Goal: Information Seeking & Learning: Stay updated

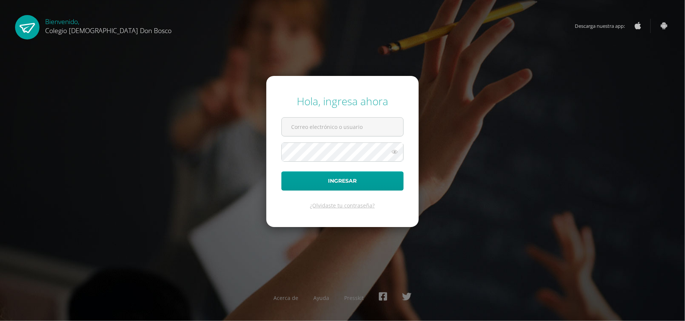
click at [360, 129] on input "text" at bounding box center [343, 127] width 122 height 18
type input "guicellstacey@gmail.com"
click at [282, 172] on button "Ingresar" at bounding box center [343, 181] width 122 height 19
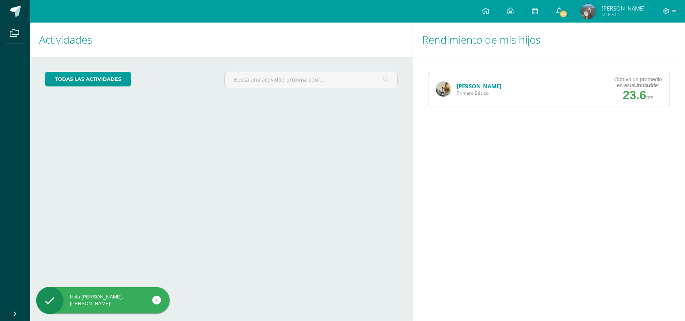
click at [563, 9] on icon at bounding box center [560, 11] width 6 height 7
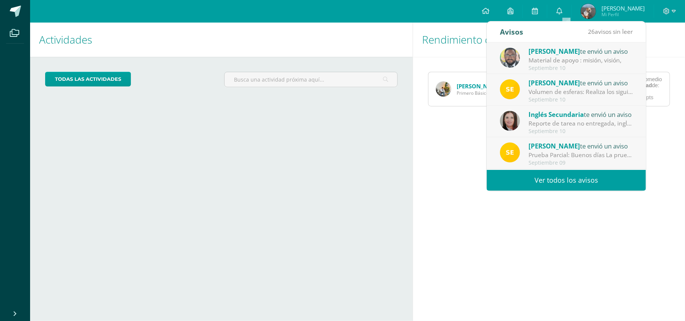
click at [563, 55] on div "[PERSON_NAME] te envió un aviso" at bounding box center [581, 51] width 105 height 10
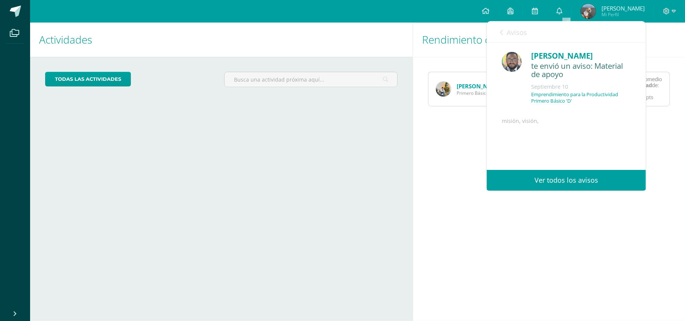
click at [556, 79] on div "te envió un aviso: Material de apoyo" at bounding box center [581, 71] width 100 height 18
click at [550, 180] on link "Ver todos los avisos" at bounding box center [566, 180] width 159 height 21
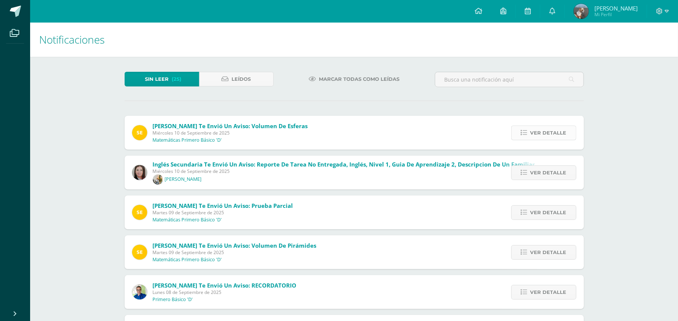
click at [530, 132] on link "Ver detalle" at bounding box center [543, 133] width 65 height 15
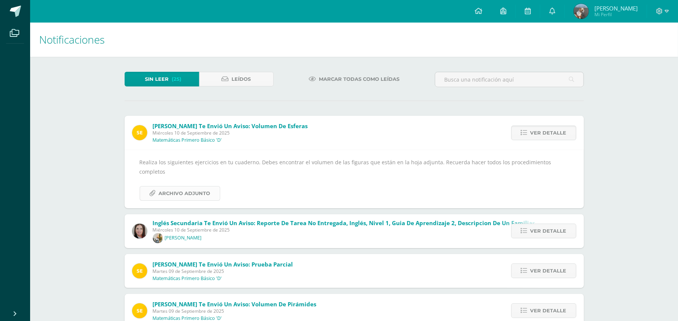
click at [210, 186] on link "Archivo Adjunto" at bounding box center [180, 193] width 81 height 15
click at [330, 136] on div "Sergio te envió un aviso: Volumen de esferas Miércoles 10 de Septiembre de 2025…" at bounding box center [354, 162] width 459 height 93
click at [606, 163] on div "Notificaciones Sin leer (25) Leídos Marcar todas como leídas Sergio te envió un…" at bounding box center [354, 315] width 648 height 585
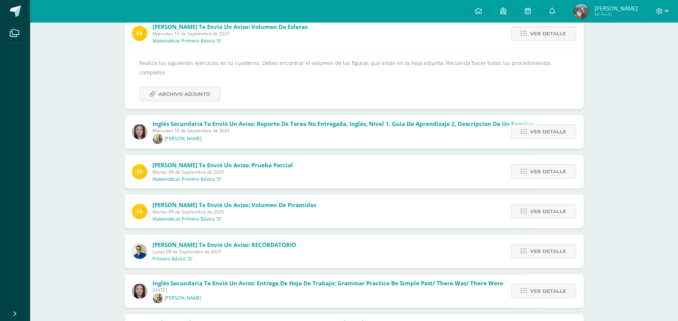
scroll to position [100, 0]
drag, startPoint x: 328, startPoint y: 158, endPoint x: 362, endPoint y: 163, distance: 34.3
click at [329, 157] on div "Sergio te envió un aviso: Prueba Parcial Martes 09 de Septiembre de 2025 Matemá…" at bounding box center [354, 171] width 459 height 34
click at [532, 164] on span "Ver detalle" at bounding box center [548, 171] width 36 height 14
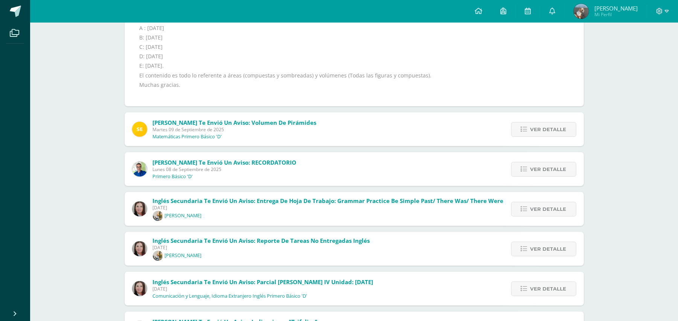
scroll to position [201, 0]
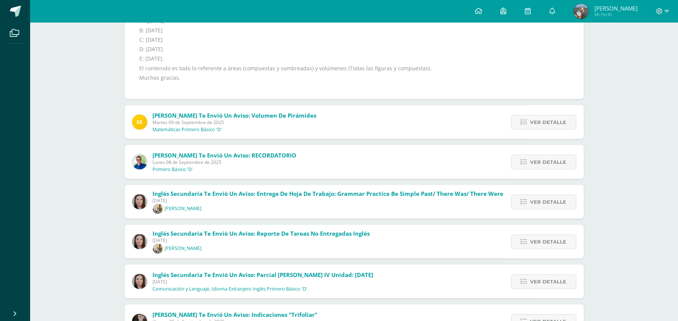
click at [259, 117] on span "Sergio te envió un aviso: Volumen de Pirámides" at bounding box center [235, 116] width 164 height 8
click at [537, 122] on span "Ver detalle" at bounding box center [548, 123] width 36 height 14
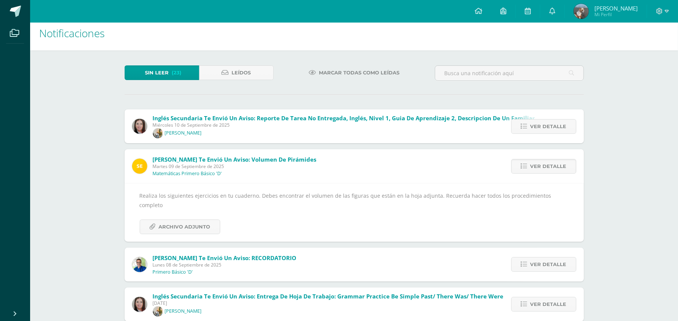
scroll to position [0, 0]
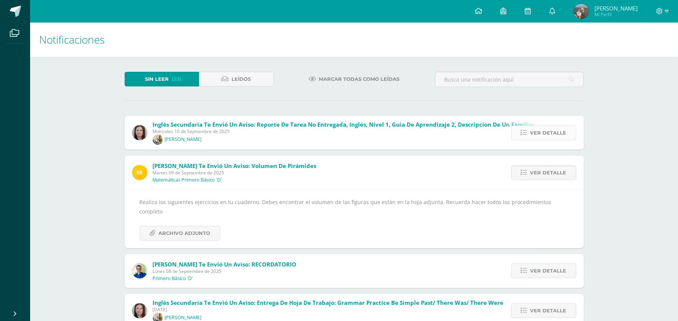
click at [545, 134] on span "Ver detalle" at bounding box center [548, 133] width 36 height 14
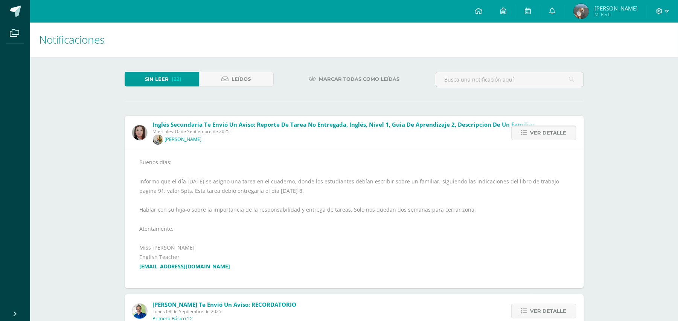
click at [553, 132] on span "Ver detalle" at bounding box center [548, 133] width 36 height 14
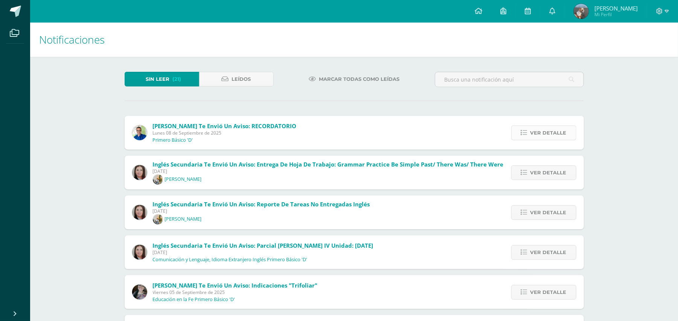
click at [543, 130] on span "Ver detalle" at bounding box center [548, 133] width 36 height 14
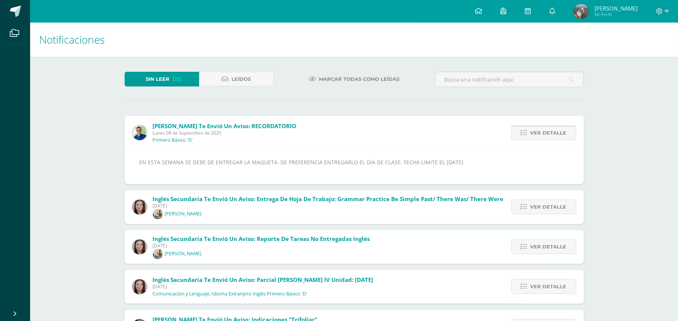
click at [550, 136] on span "Ver detalle" at bounding box center [548, 133] width 36 height 14
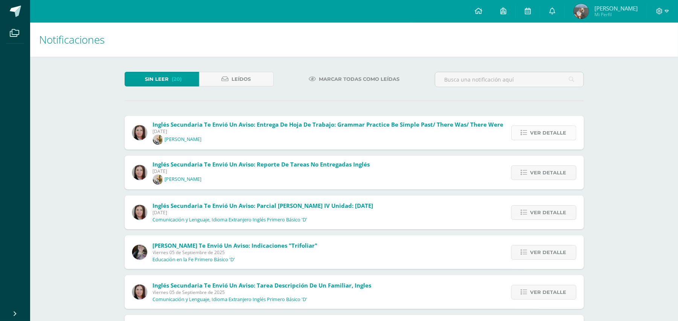
click at [547, 133] on span "Ver detalle" at bounding box center [548, 133] width 36 height 14
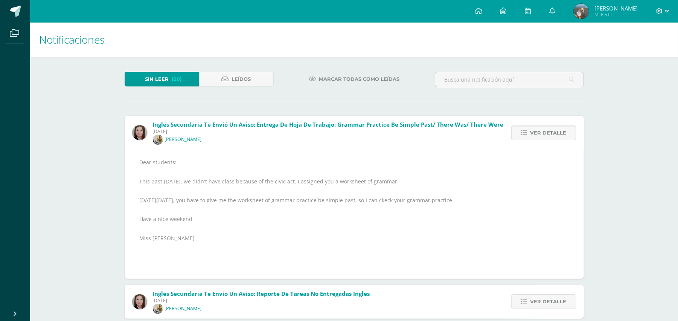
click at [547, 133] on span "Ver detalle" at bounding box center [548, 133] width 36 height 14
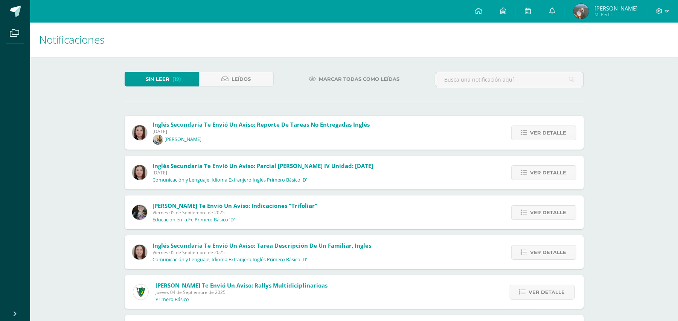
click at [547, 133] on span "Ver detalle" at bounding box center [548, 133] width 36 height 14
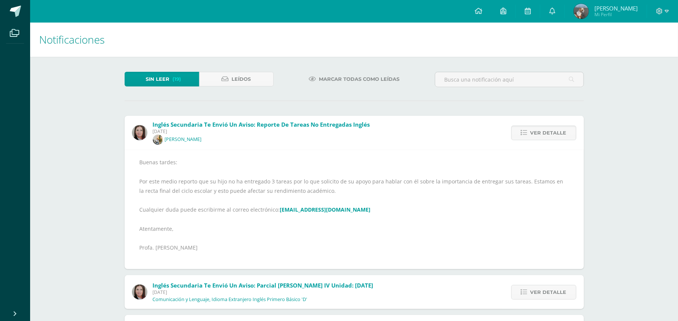
click at [547, 133] on span "Ver detalle" at bounding box center [548, 133] width 36 height 14
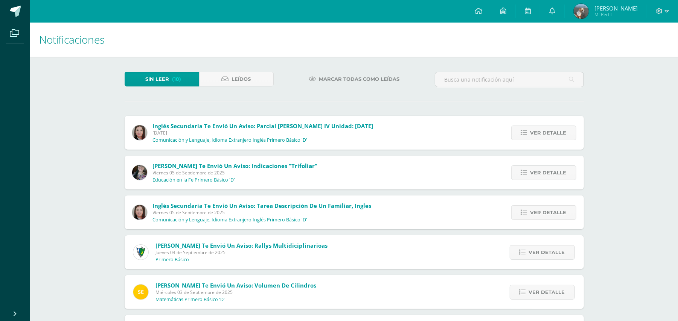
click at [547, 133] on span "Ver detalle" at bounding box center [548, 133] width 36 height 14
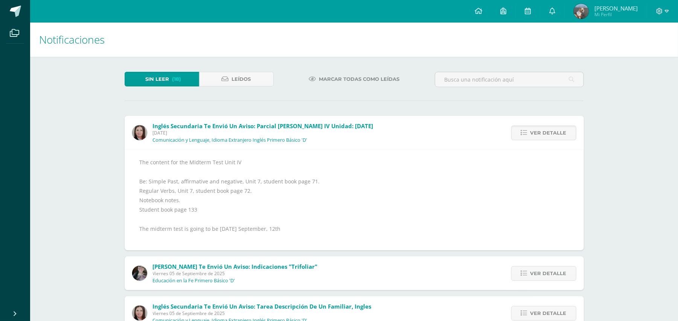
click at [547, 133] on span "Ver detalle" at bounding box center [548, 133] width 36 height 14
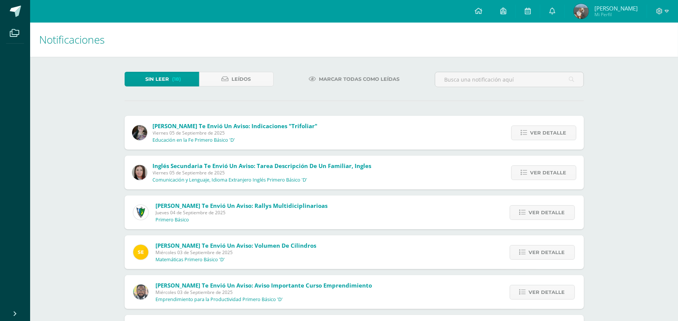
click at [547, 133] on span "Ver detalle" at bounding box center [548, 133] width 36 height 14
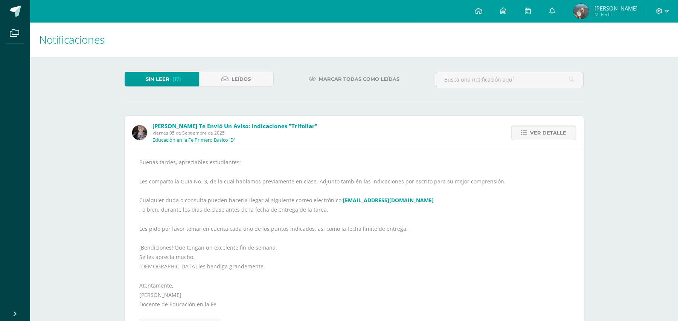
scroll to position [50, 0]
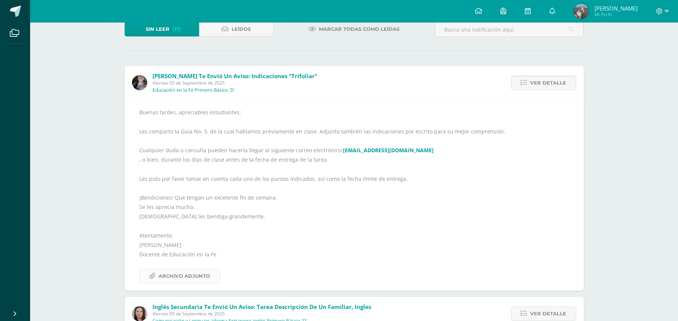
click at [196, 279] on span "Archivo Adjunto" at bounding box center [185, 277] width 52 height 14
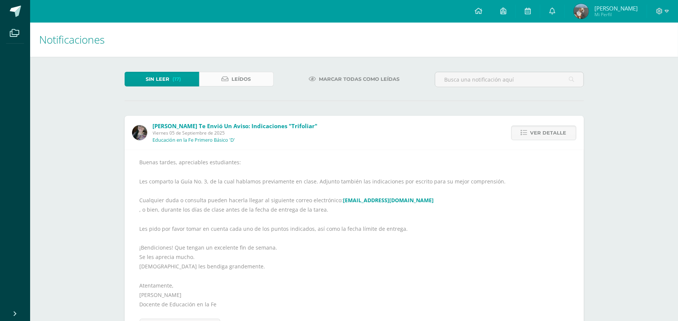
click at [219, 79] on link "Leídos" at bounding box center [236, 79] width 75 height 15
click at [175, 78] on span "(17)" at bounding box center [176, 79] width 9 height 14
click at [562, 127] on span "Ver detalle" at bounding box center [548, 133] width 36 height 14
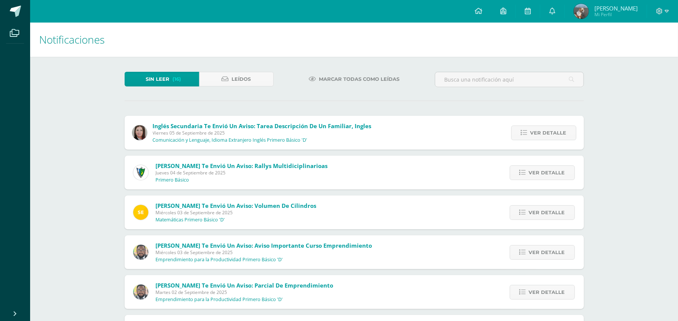
click at [562, 127] on span "Ver detalle" at bounding box center [548, 133] width 36 height 14
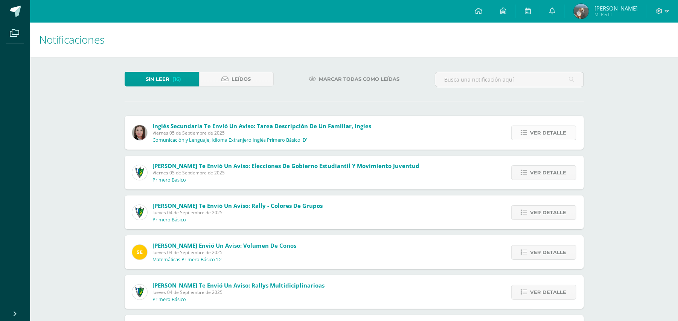
click at [559, 130] on span "Ver detalle" at bounding box center [548, 133] width 36 height 14
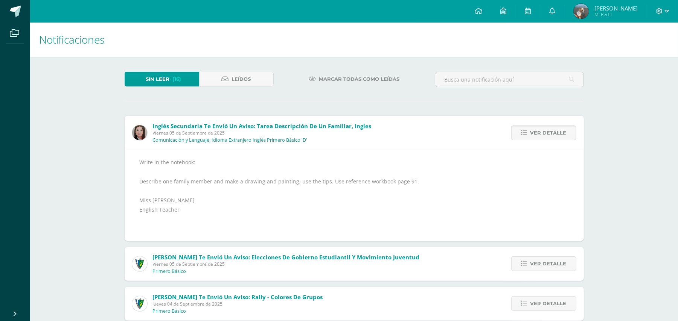
click at [559, 130] on span "Ver detalle" at bounding box center [548, 133] width 36 height 14
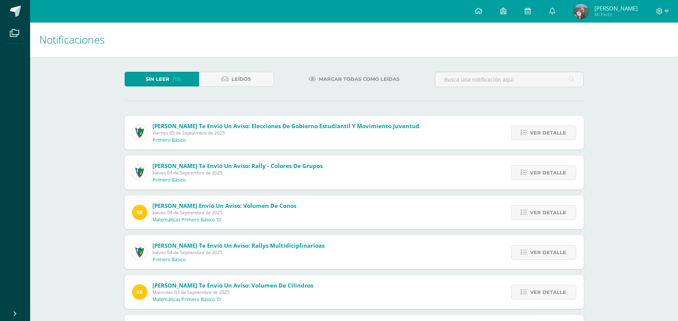
click at [559, 130] on span "Ver detalle" at bounding box center [548, 133] width 36 height 14
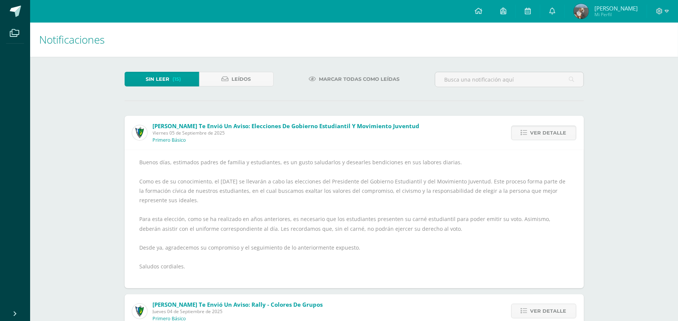
click at [559, 130] on span "Ver detalle" at bounding box center [548, 133] width 36 height 14
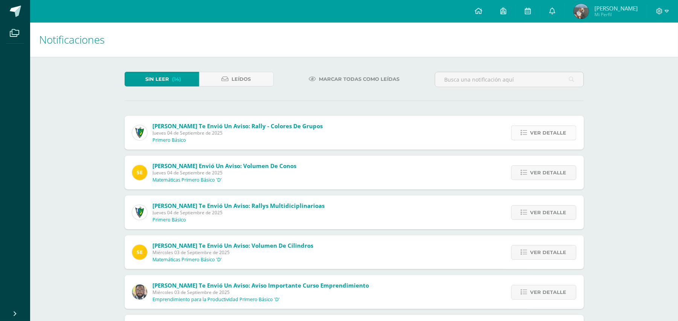
click at [518, 131] on link "Ver detalle" at bounding box center [543, 133] width 65 height 15
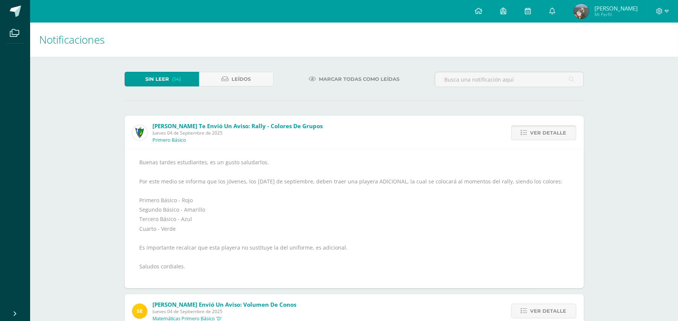
click at [543, 130] on span "Ver detalle" at bounding box center [548, 133] width 36 height 14
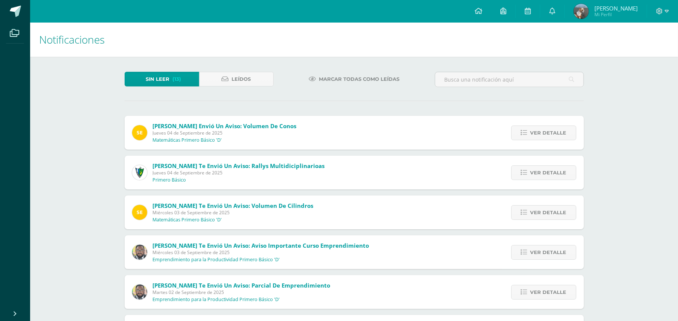
click at [543, 130] on span "Ver detalle" at bounding box center [548, 133] width 36 height 14
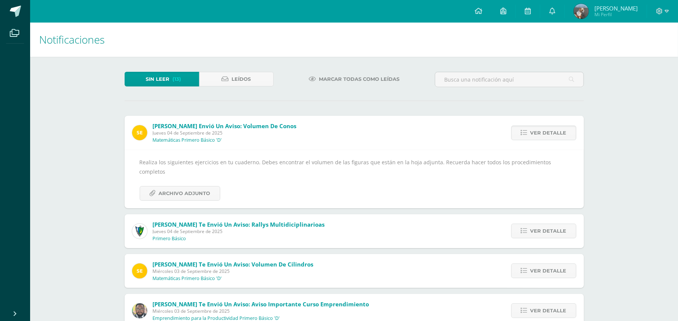
click at [543, 130] on span "Ver detalle" at bounding box center [548, 133] width 36 height 14
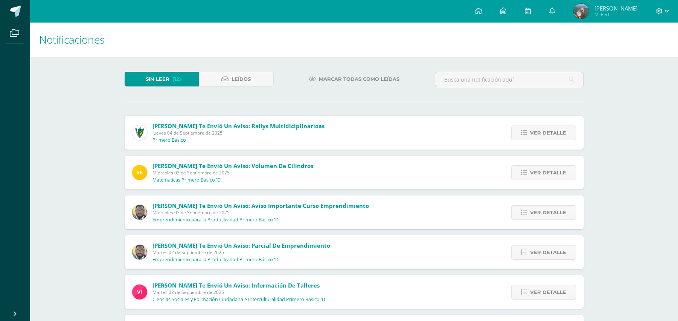
click at [543, 130] on span "Ver detalle" at bounding box center [548, 133] width 36 height 14
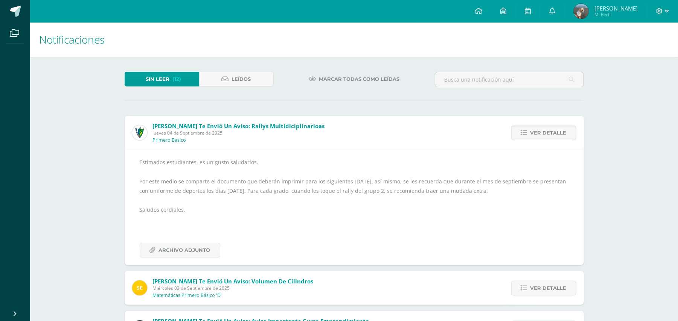
click at [543, 130] on span "Ver detalle" at bounding box center [548, 133] width 36 height 14
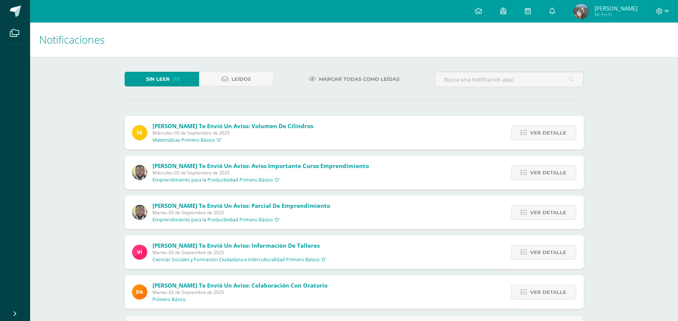
click at [543, 130] on span "Ver detalle" at bounding box center [548, 133] width 36 height 14
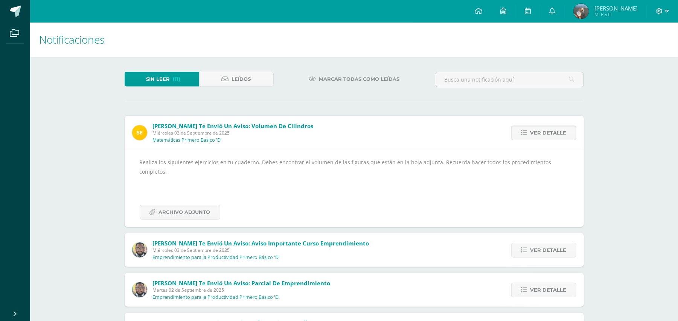
click at [543, 130] on span "Ver detalle" at bounding box center [548, 133] width 36 height 14
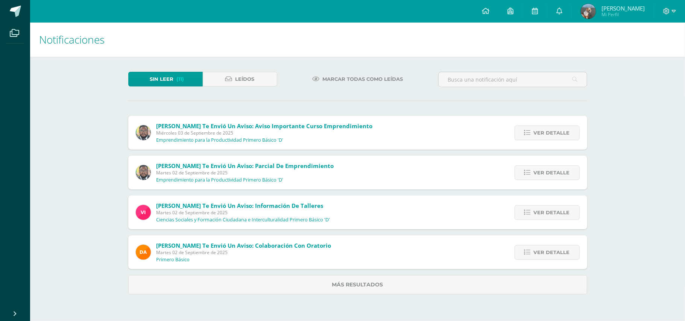
click at [543, 130] on span "Ver detalle" at bounding box center [552, 133] width 36 height 14
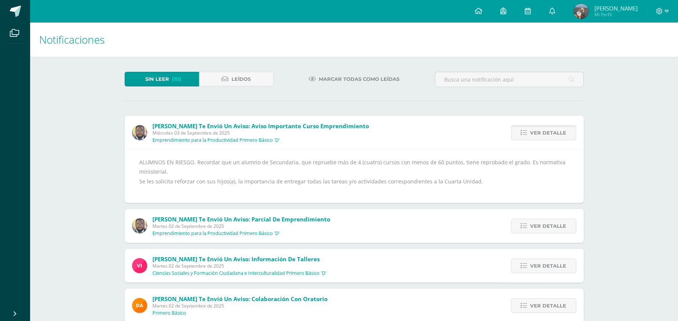
click at [551, 134] on span "Ver detalle" at bounding box center [548, 133] width 36 height 14
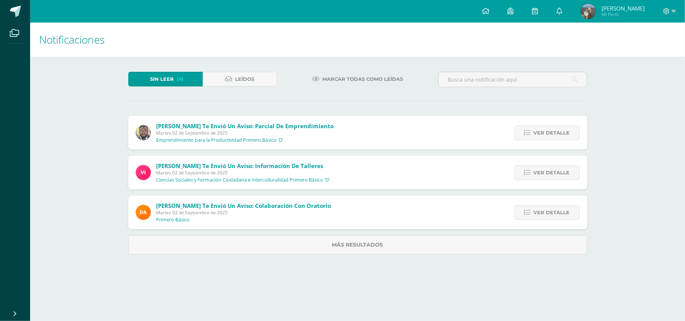
click at [551, 134] on span "Ver detalle" at bounding box center [552, 133] width 36 height 14
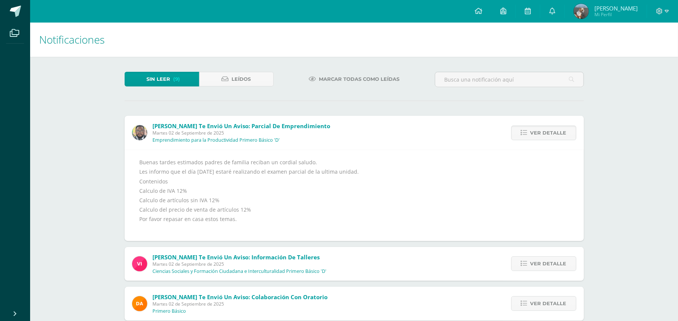
click at [551, 134] on span "Ver detalle" at bounding box center [548, 133] width 36 height 14
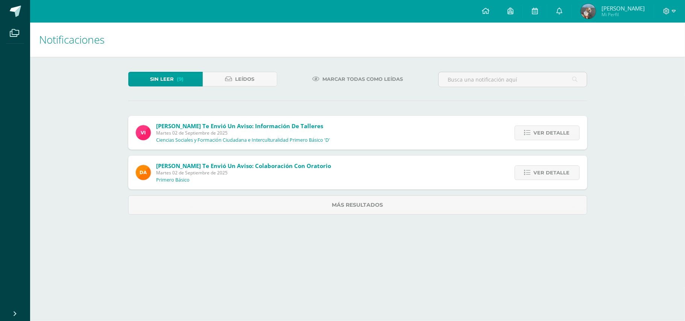
click at [551, 134] on span "Ver detalle" at bounding box center [552, 133] width 36 height 14
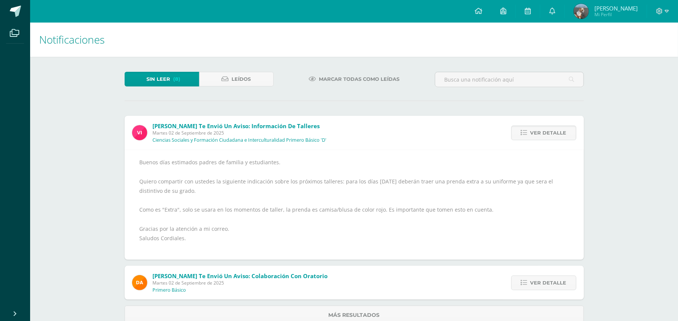
click at [551, 134] on span "Ver detalle" at bounding box center [548, 133] width 36 height 14
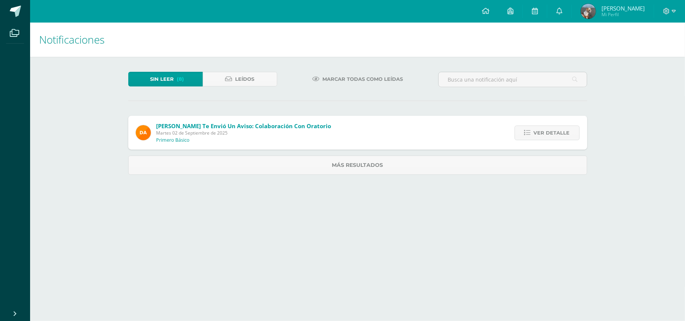
click at [551, 134] on span "Ver detalle" at bounding box center [552, 133] width 36 height 14
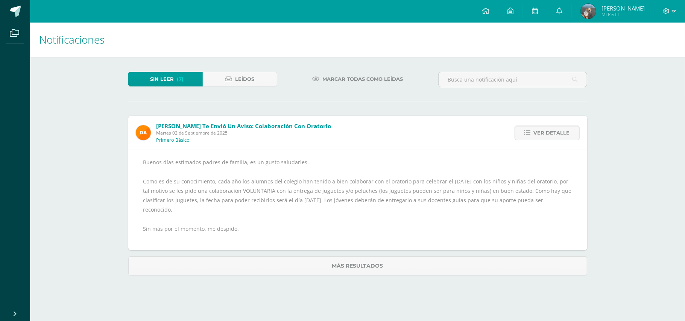
click at [551, 134] on span "Ver detalle" at bounding box center [552, 133] width 36 height 14
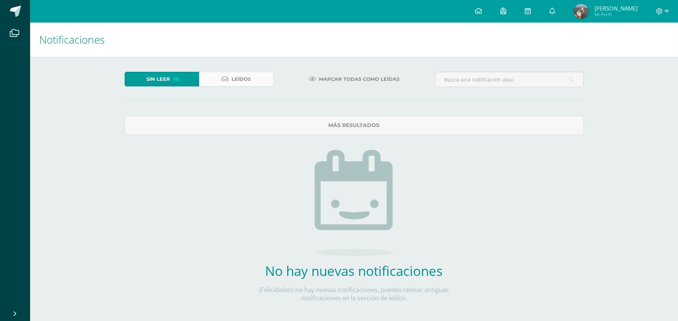
click at [225, 74] on link "Leídos" at bounding box center [236, 79] width 75 height 15
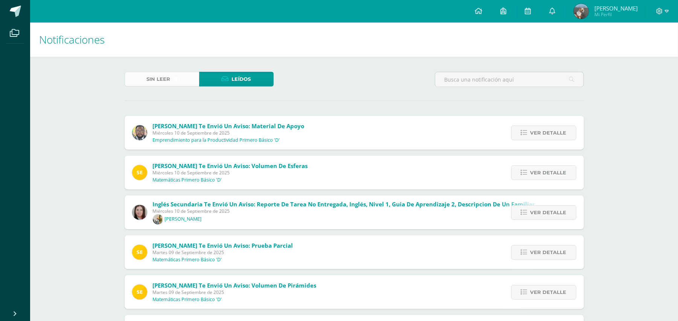
click at [187, 74] on link "Sin leer (6)" at bounding box center [162, 79] width 75 height 15
click at [163, 78] on span "Sin leer" at bounding box center [159, 79] width 24 height 14
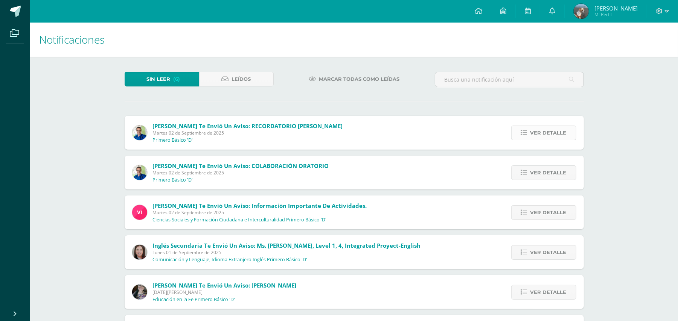
click at [550, 137] on span "Ver detalle" at bounding box center [548, 133] width 36 height 14
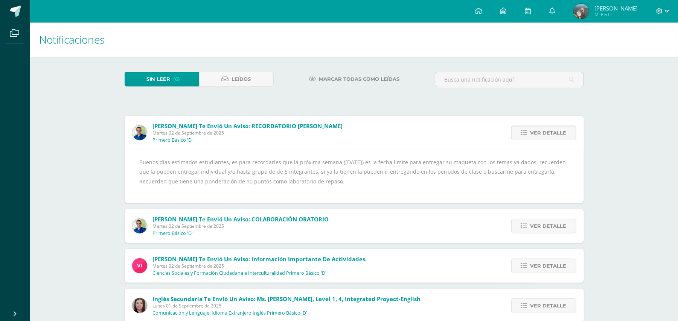
click at [152, 80] on span "Sin leer" at bounding box center [159, 79] width 24 height 14
click at [532, 133] on span "Ver detalle" at bounding box center [548, 133] width 36 height 14
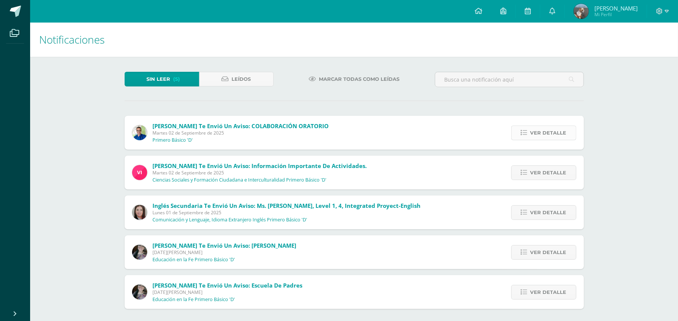
click at [522, 131] on icon at bounding box center [524, 133] width 6 height 6
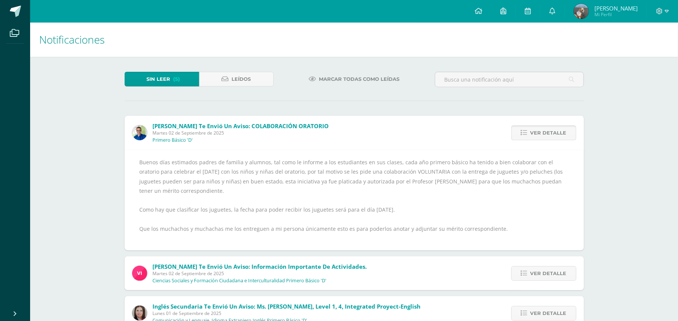
click at [522, 131] on icon at bounding box center [524, 133] width 6 height 6
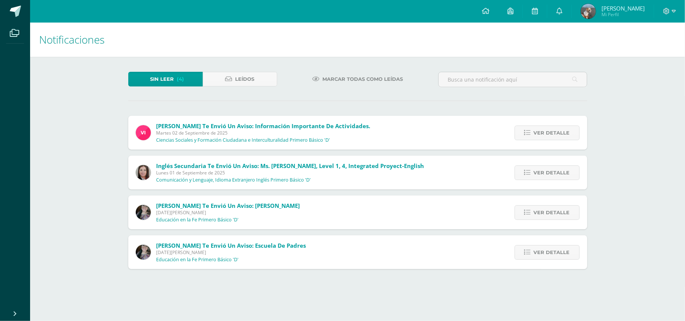
click at [522, 131] on link "Ver detalle" at bounding box center [547, 133] width 65 height 15
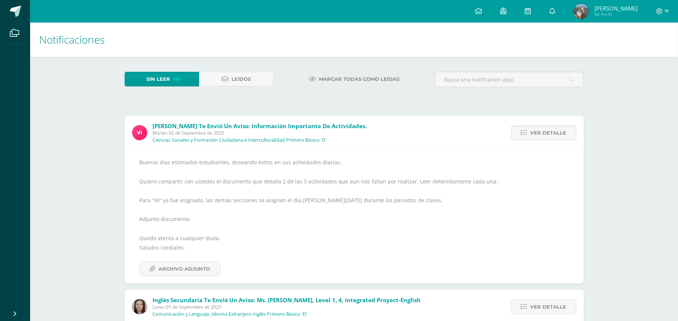
click at [522, 131] on icon at bounding box center [524, 133] width 6 height 6
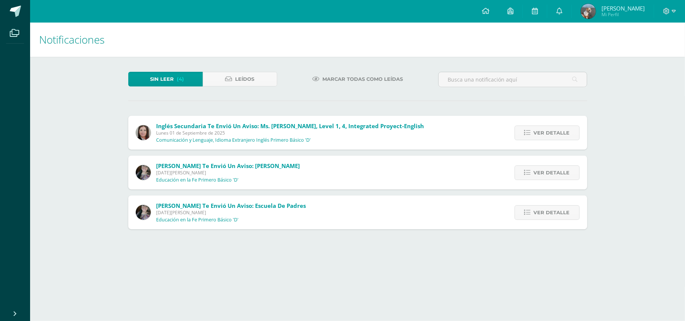
click at [522, 131] on link "Ver detalle" at bounding box center [547, 133] width 65 height 15
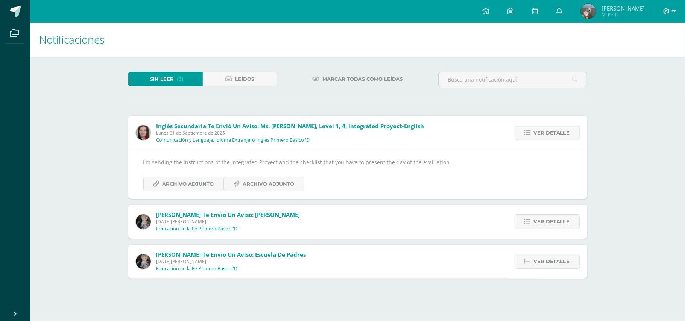
click at [522, 131] on link "Ver detalle" at bounding box center [547, 133] width 65 height 15
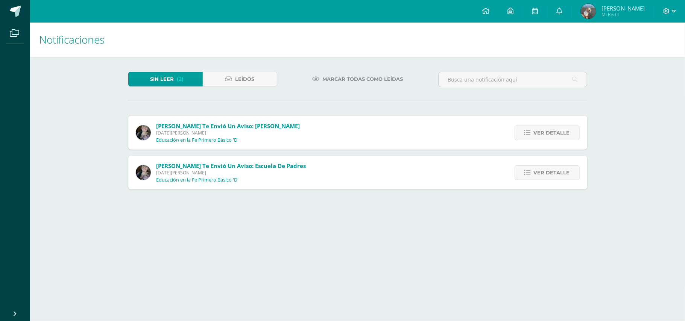
click at [522, 131] on link "Ver detalle" at bounding box center [547, 133] width 65 height 15
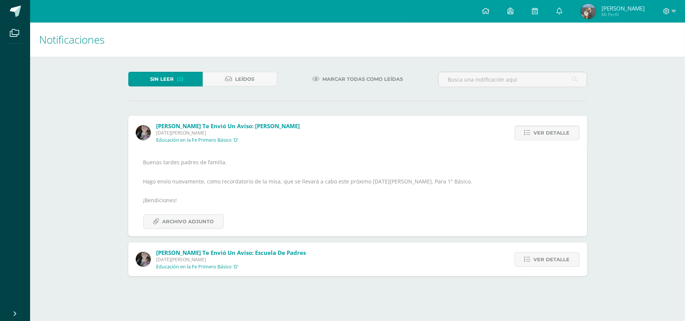
click at [522, 131] on link "Ver detalle" at bounding box center [547, 133] width 65 height 15
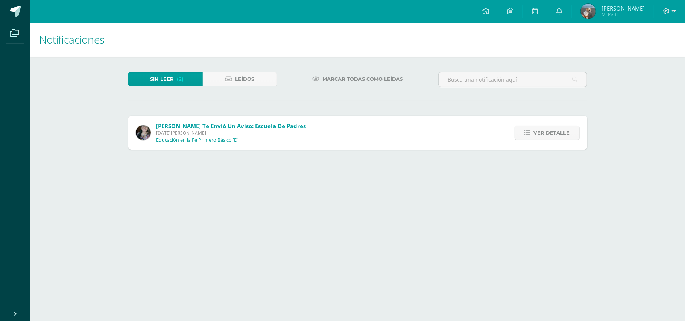
click at [522, 131] on link "Ver detalle" at bounding box center [547, 133] width 65 height 15
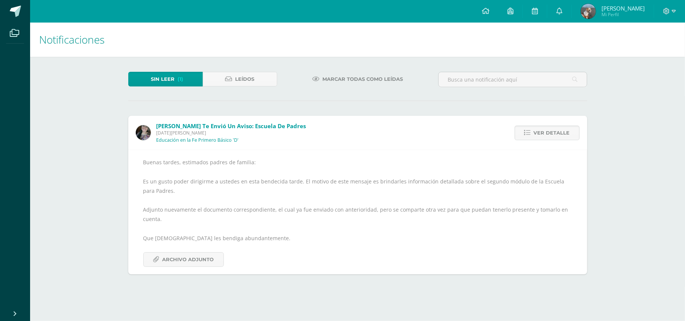
click at [522, 131] on link "Ver detalle" at bounding box center [547, 133] width 65 height 15
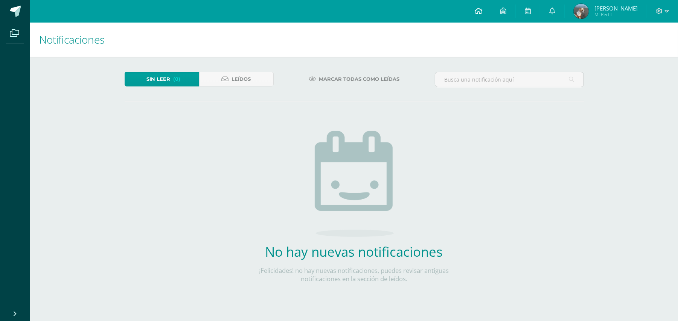
click at [489, 14] on link at bounding box center [479, 11] width 26 height 23
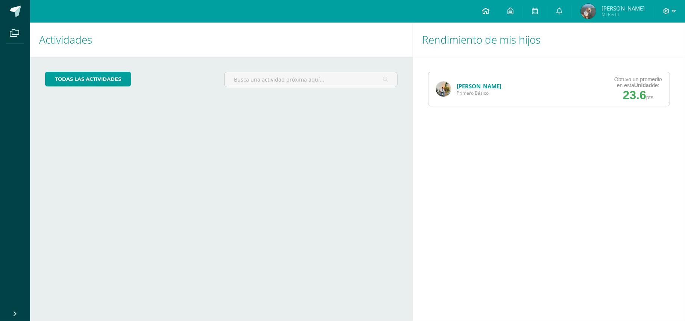
click at [490, 14] on icon at bounding box center [486, 11] width 8 height 7
click at [563, 13] on icon at bounding box center [560, 11] width 6 height 7
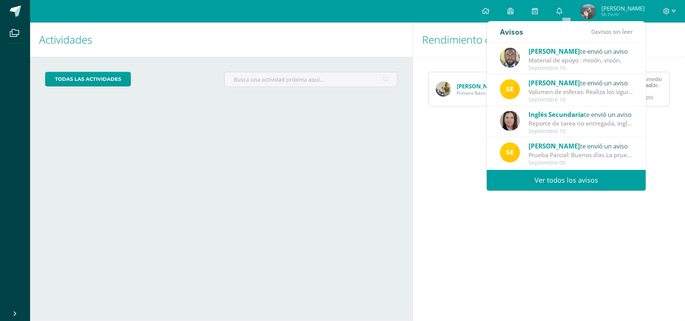
click at [550, 59] on div "Material de apoyo : misión, visión," at bounding box center [581, 60] width 105 height 9
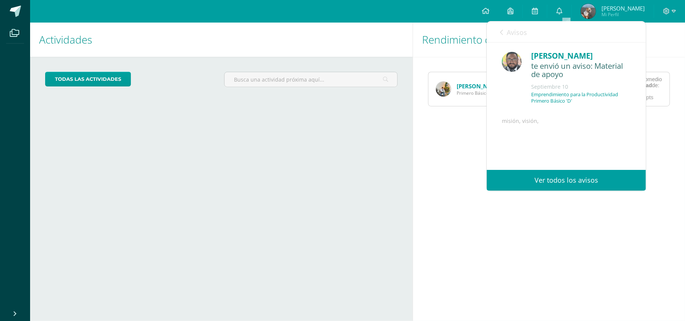
click at [598, 91] on div "Septiembre 10" at bounding box center [581, 87] width 100 height 8
click at [568, 181] on link "Ver todos los avisos" at bounding box center [566, 180] width 159 height 21
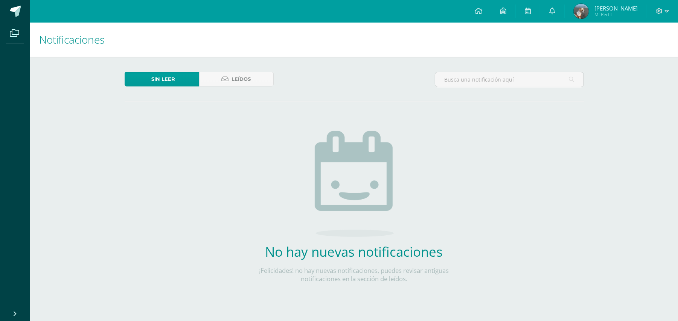
click at [228, 71] on div "Sin leer Leídos No hay nuevas notificaciones ¡Felicidades! no hay nuevas notifi…" at bounding box center [354, 190] width 489 height 266
click at [228, 75] on link "Leídos" at bounding box center [236, 79] width 75 height 15
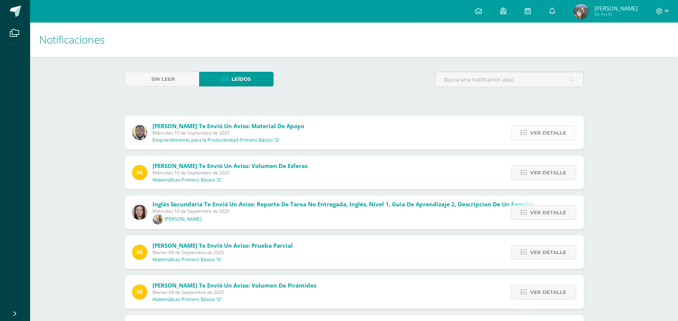
click at [557, 130] on span "Ver detalle" at bounding box center [548, 133] width 36 height 14
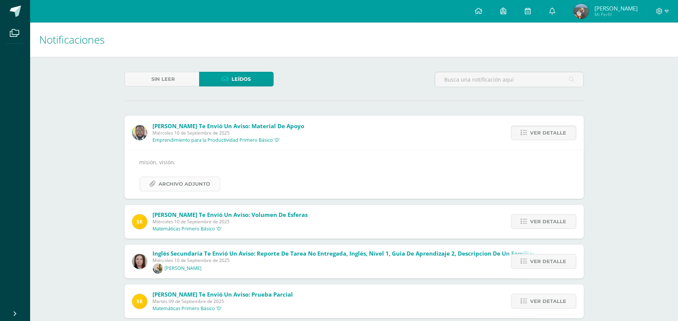
click at [168, 182] on span "Archivo Adjunto" at bounding box center [185, 184] width 52 height 14
